Goal: Use online tool/utility: Use online tool/utility

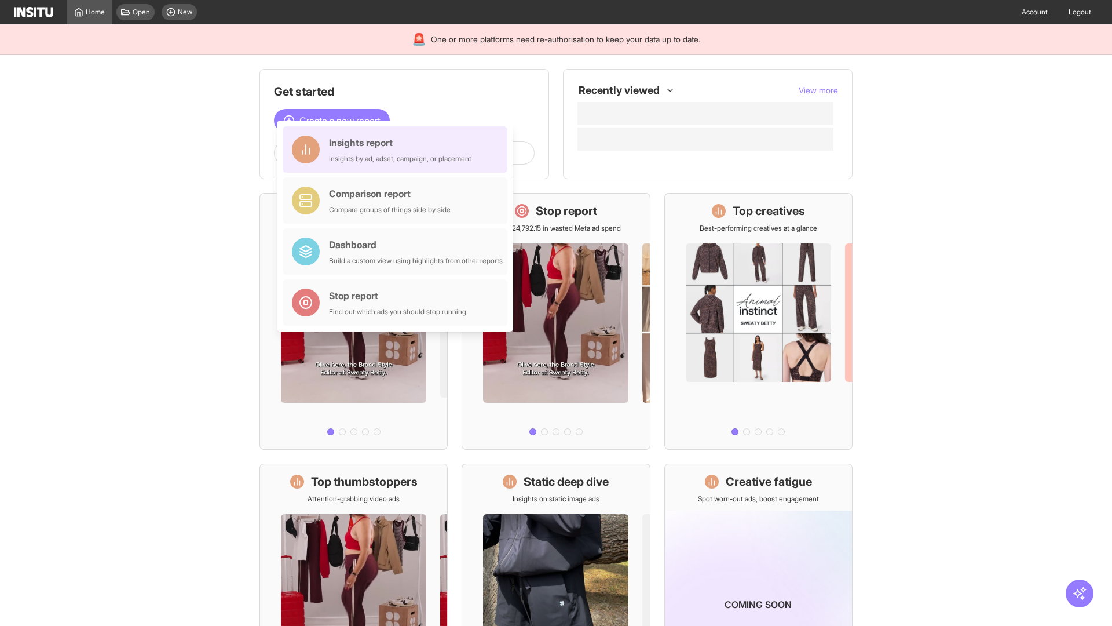
click at [398, 149] on div "Insights report Insights by ad, adset, campaign, or placement" at bounding box center [400, 150] width 143 height 28
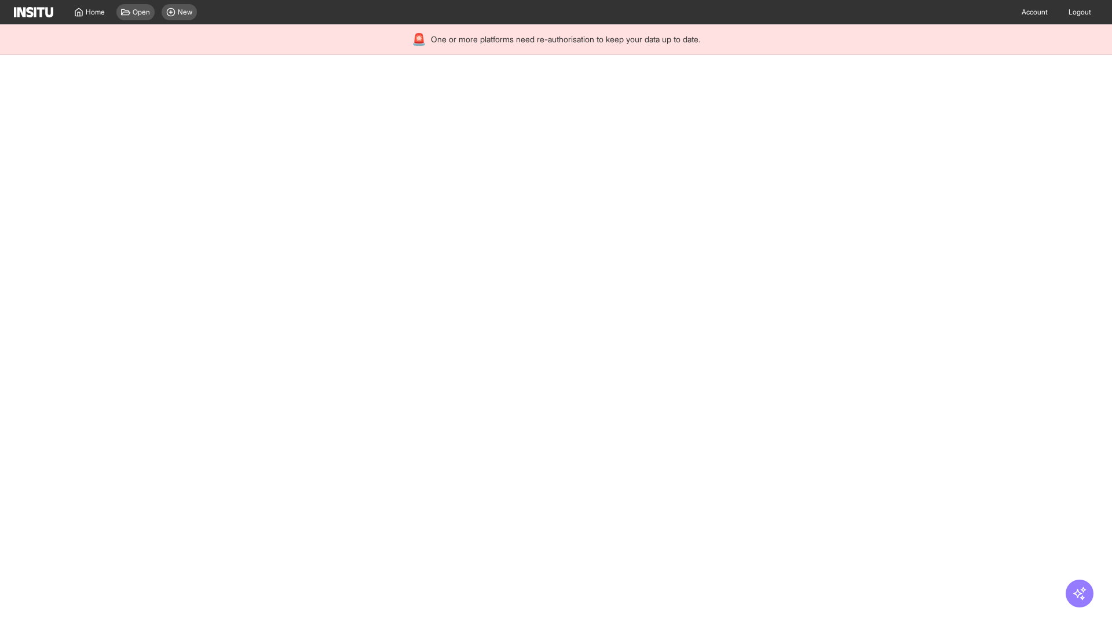
select select "**"
